Goal: Information Seeking & Learning: Check status

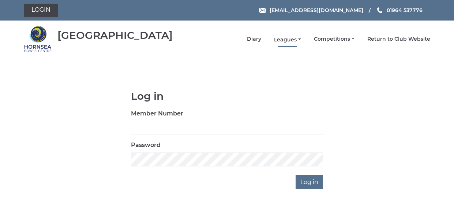
click at [285, 38] on link "Leagues" at bounding box center [287, 39] width 27 height 7
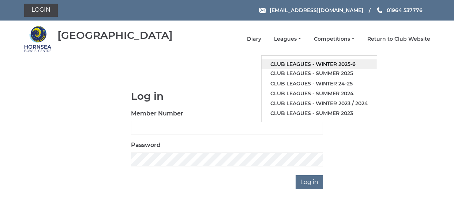
click at [296, 62] on link "Club leagues - Winter 2025-6" at bounding box center [318, 64] width 115 height 10
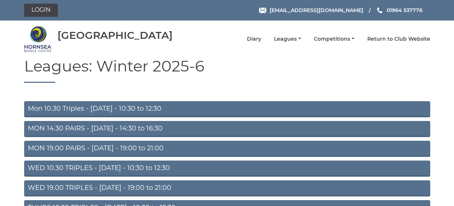
click at [110, 126] on link "MON 14.30 PAIRS - Monday - 14:30 to 16:30" at bounding box center [227, 129] width 406 height 16
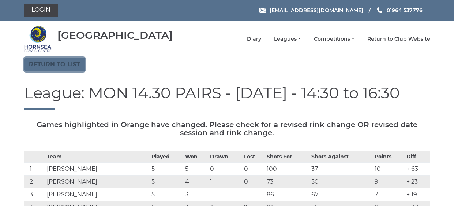
click at [47, 61] on link "Return to list" at bounding box center [54, 64] width 61 height 14
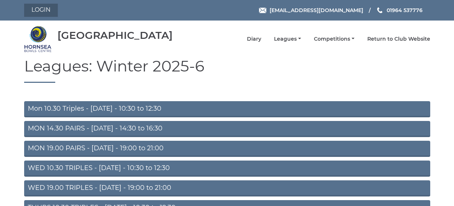
click at [43, 8] on link "Login" at bounding box center [41, 10] width 34 height 13
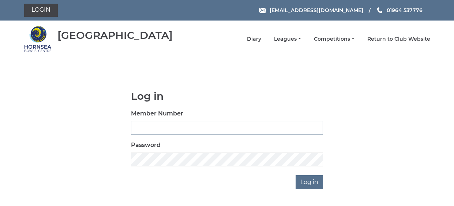
click at [197, 128] on input "Member Number" at bounding box center [227, 128] width 192 height 14
type input "0616"
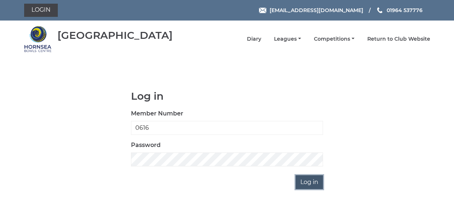
click at [302, 178] on input "Log in" at bounding box center [308, 182] width 27 height 14
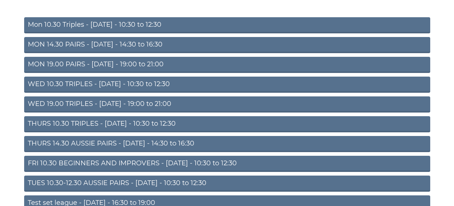
scroll to position [88, 0]
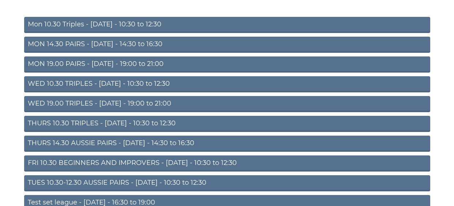
click at [62, 96] on link "WED 19.00 TRIPLES - [DATE] - 19:00 to 21:00" at bounding box center [227, 104] width 406 height 16
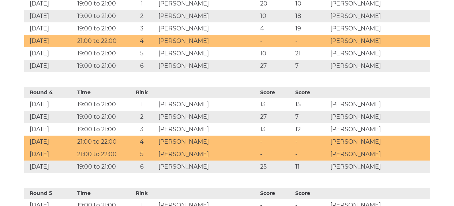
scroll to position [595, 0]
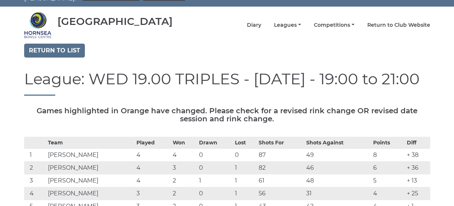
scroll to position [0, 0]
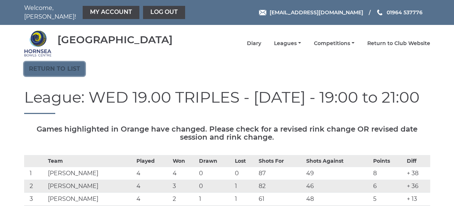
click at [53, 62] on link "Return to list" at bounding box center [54, 69] width 61 height 14
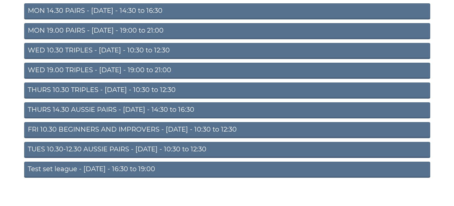
scroll to position [122, 0]
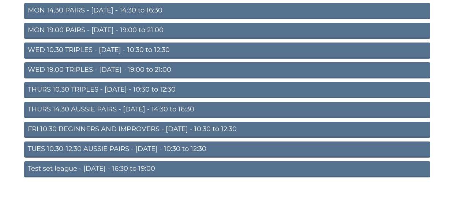
click at [84, 102] on link "THURS 14.30 AUSSIE PAIRS - [DATE] - 14:30 to 16:30" at bounding box center [227, 110] width 406 height 16
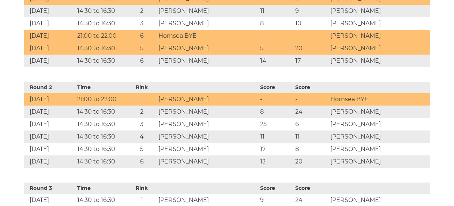
scroll to position [421, 0]
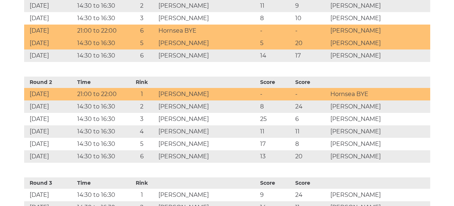
click at [428, 116] on td "[PERSON_NAME]" at bounding box center [379, 119] width 102 height 12
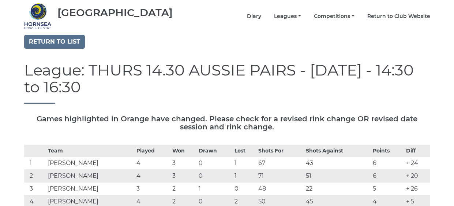
scroll to position [0, 0]
